Goal: Transaction & Acquisition: Purchase product/service

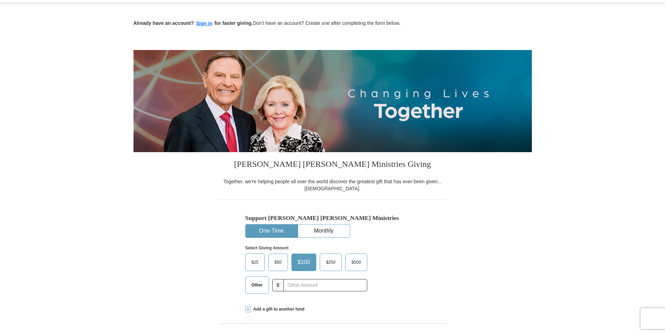
scroll to position [36, 0]
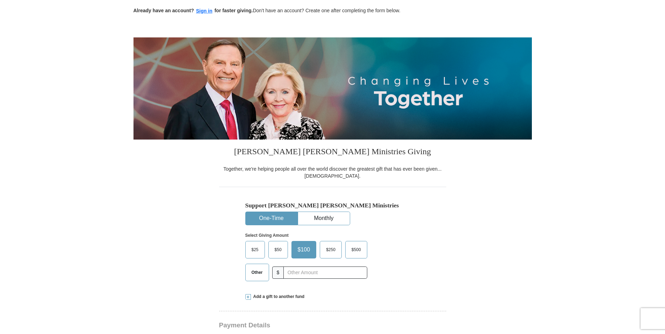
click at [254, 275] on label "Other" at bounding box center [257, 272] width 23 height 17
click at [0, 0] on input "Other" at bounding box center [0, 0] width 0 height 0
type input "10.00"
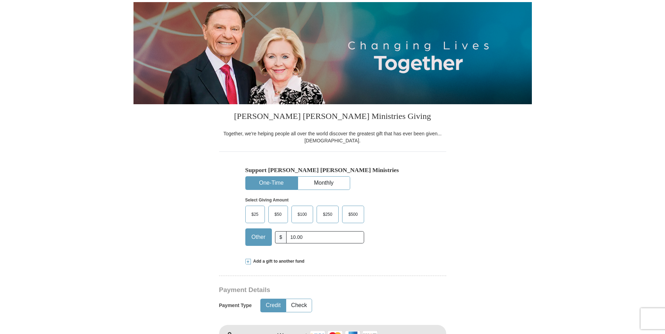
scroll to position [107, 0]
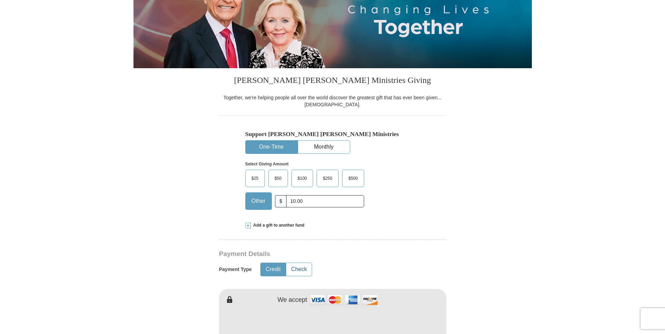
click at [299, 270] on button "Check" at bounding box center [299, 269] width 26 height 13
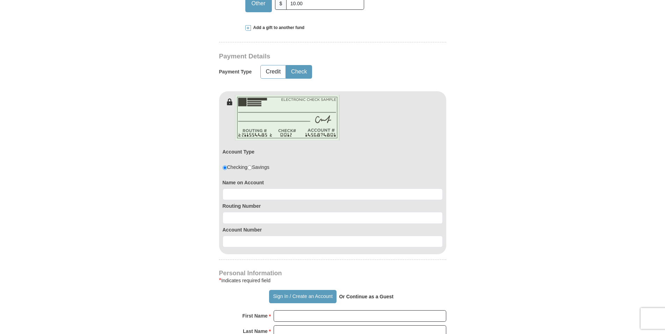
scroll to position [321, 0]
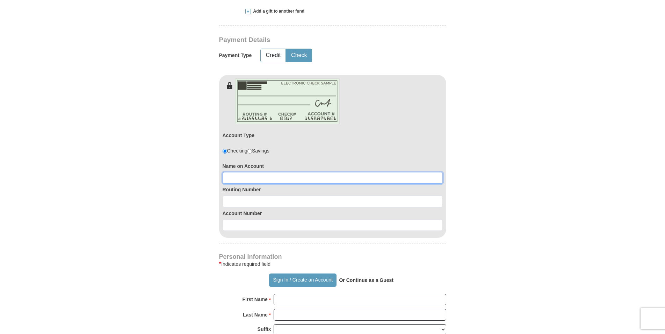
click at [239, 177] on input at bounding box center [333, 178] width 220 height 12
type input "Robert D. Perry"
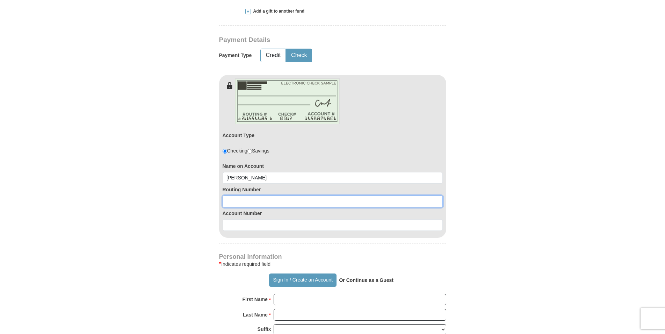
click at [242, 200] on input at bounding box center [333, 201] width 220 height 12
type input "272477694"
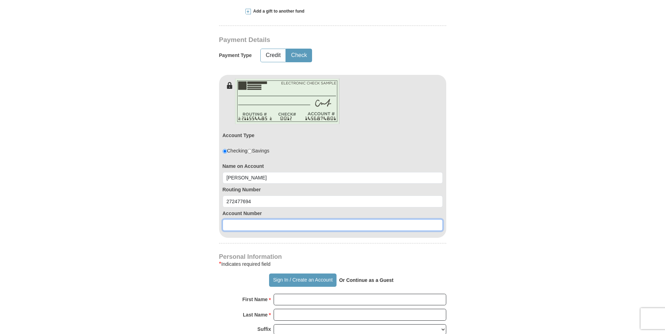
click at [246, 228] on input at bounding box center [333, 225] width 220 height 12
type input "18830730"
click at [498, 221] on form "Already have an account? Sign in for faster giving. Don't have an account? Crea…" at bounding box center [332, 179] width 398 height 944
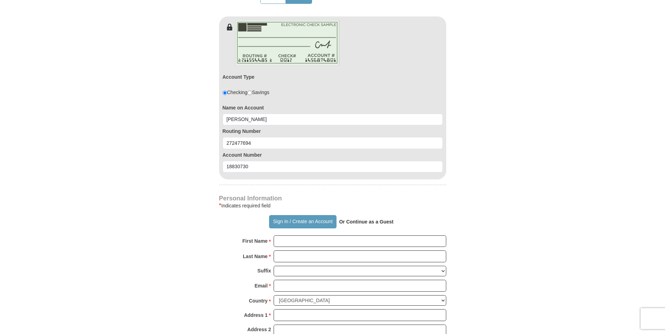
scroll to position [428, 0]
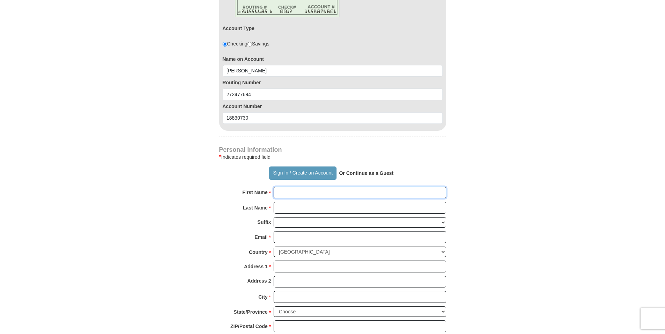
click at [299, 195] on input "First Name *" at bounding box center [360, 193] width 173 height 12
type input "r"
type input "Michiga"
type input "Robert"
type input "Perry"
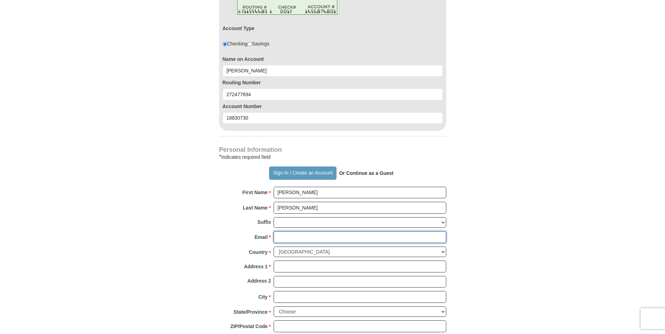
type input "rdperry77@aol.com"
type input "15523 MacArthur"
type input "Redford"
drag, startPoint x: 507, startPoint y: 166, endPoint x: 512, endPoint y: 167, distance: 5.3
click at [507, 167] on form "Already have an account? Sign in for faster giving. Don't have an account? Crea…" at bounding box center [332, 72] width 398 height 944
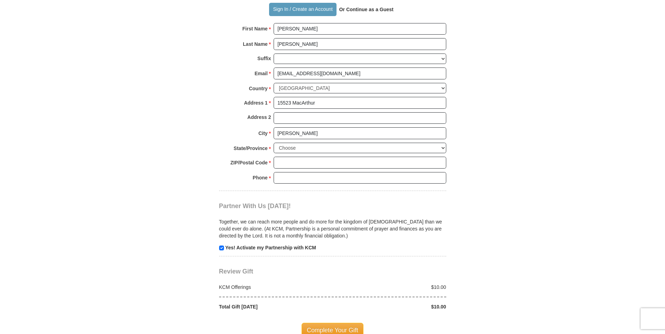
scroll to position [641, 0]
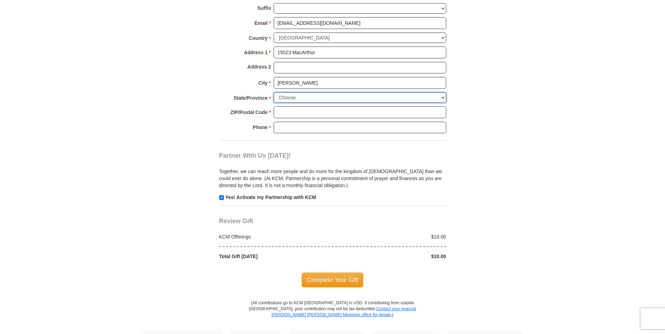
click at [274, 92] on select "Choose Alabama Alaska American Samoa Arizona Arkansas Armed Forces Americas Arm…" at bounding box center [360, 97] width 173 height 11
select select "MI"
click option "Michigan" at bounding box center [0, 0] width 0 height 0
click at [323, 109] on input "ZIP/Postal Code *" at bounding box center [360, 112] width 173 height 12
type input "48239"
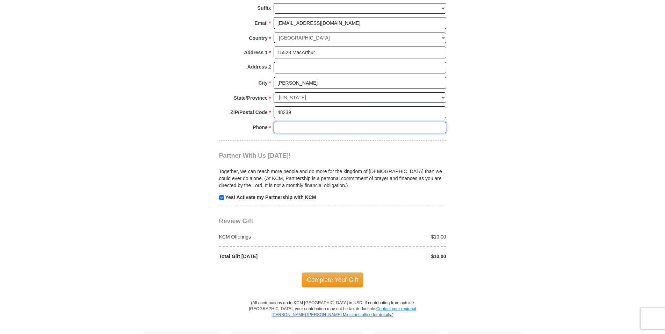
type input "3135327542"
click at [541, 207] on body "Sign In Already have an account? Sign in for faster giving. Don't have an accou…" at bounding box center [332, 71] width 665 height 1425
click at [336, 280] on span "Complete Your Gift" at bounding box center [332, 279] width 62 height 15
